Goal: Use online tool/utility

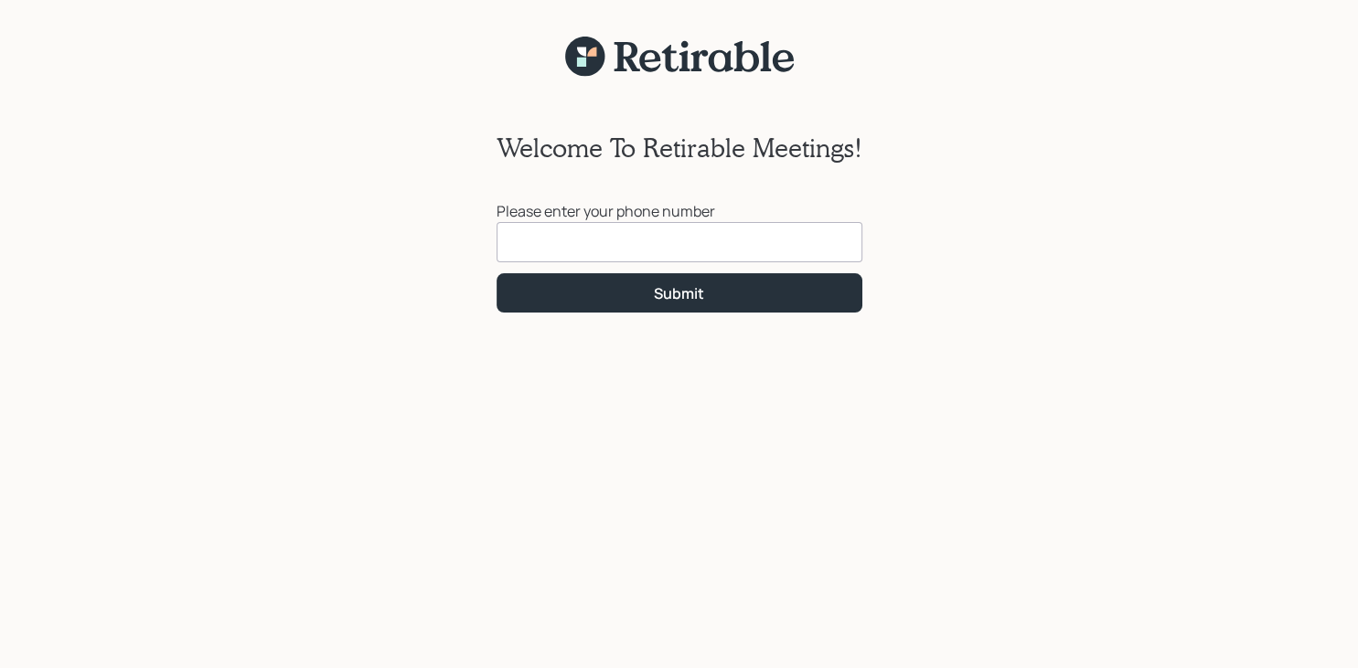
click at [520, 240] on input at bounding box center [680, 242] width 366 height 40
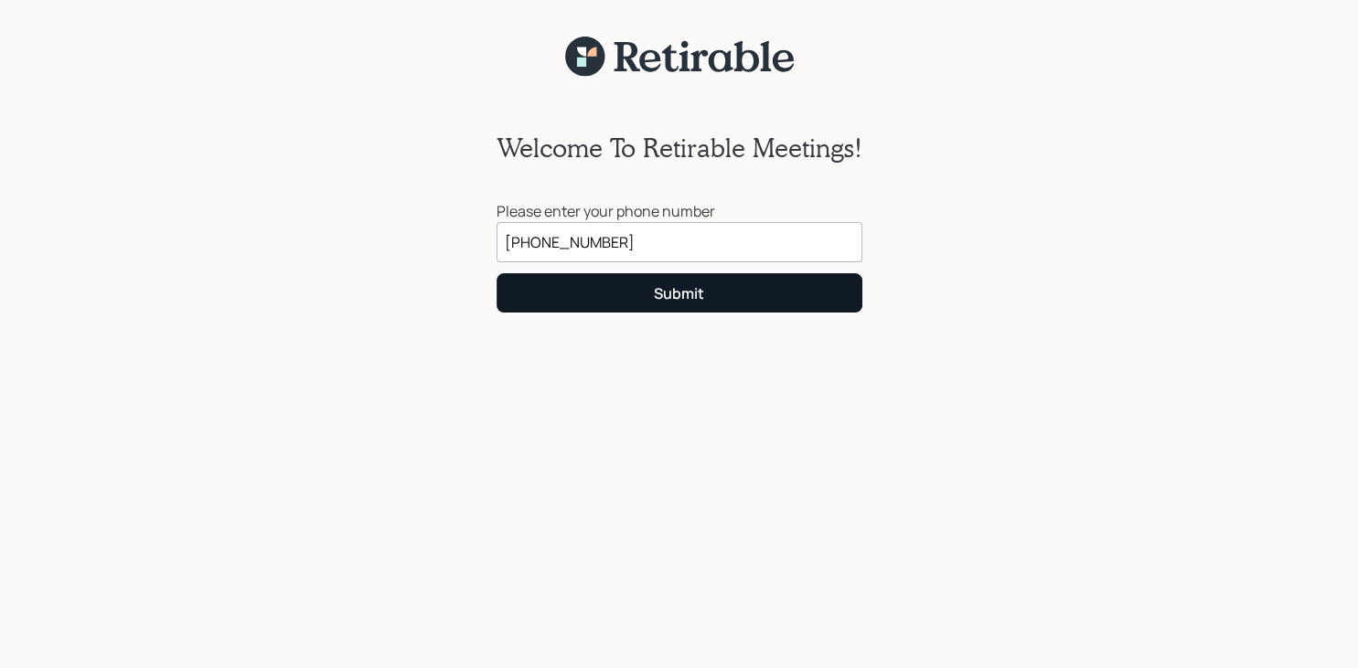
type input "[PHONE_NUMBER]"
click at [557, 294] on button "Submit" at bounding box center [680, 292] width 366 height 39
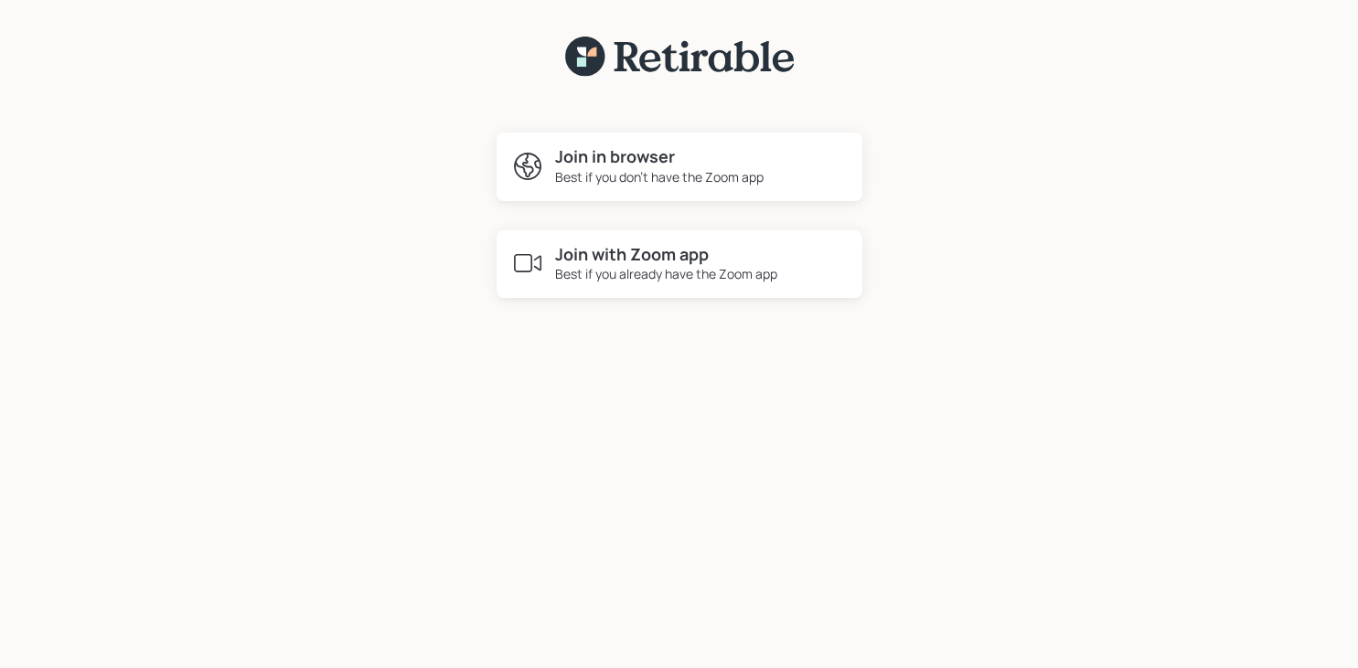
click at [665, 166] on h4 "Join in browser" at bounding box center [659, 157] width 208 height 20
